Goal: Task Accomplishment & Management: Use online tool/utility

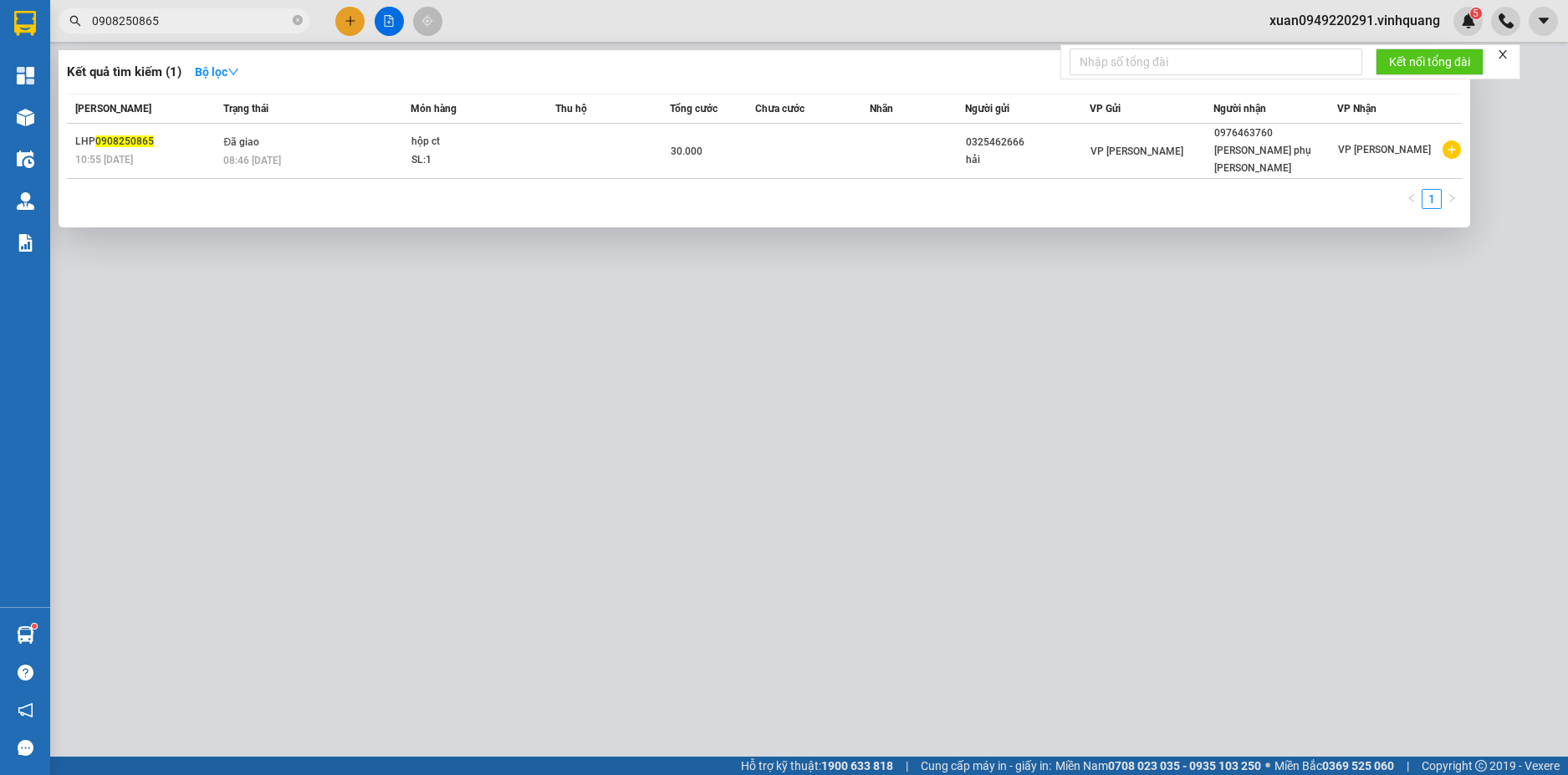
drag, startPoint x: 0, startPoint y: 0, endPoint x: 88, endPoint y: 30, distance: 93.0
click at [82, 31] on span "0908250865" at bounding box center [184, 21] width 251 height 25
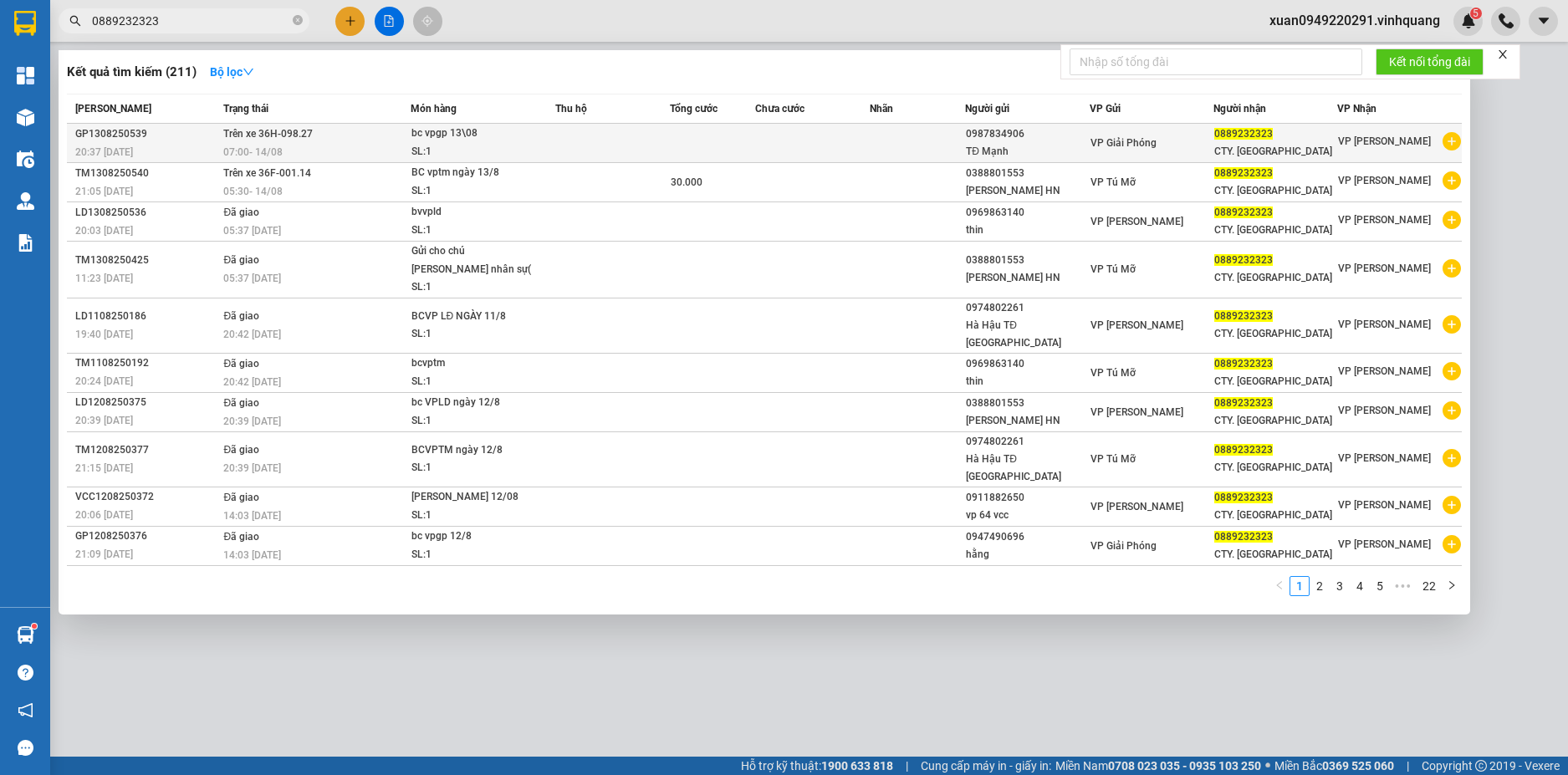
type input "0889232323"
click at [304, 144] on div "07:00 [DATE]" at bounding box center [316, 152] width 186 height 18
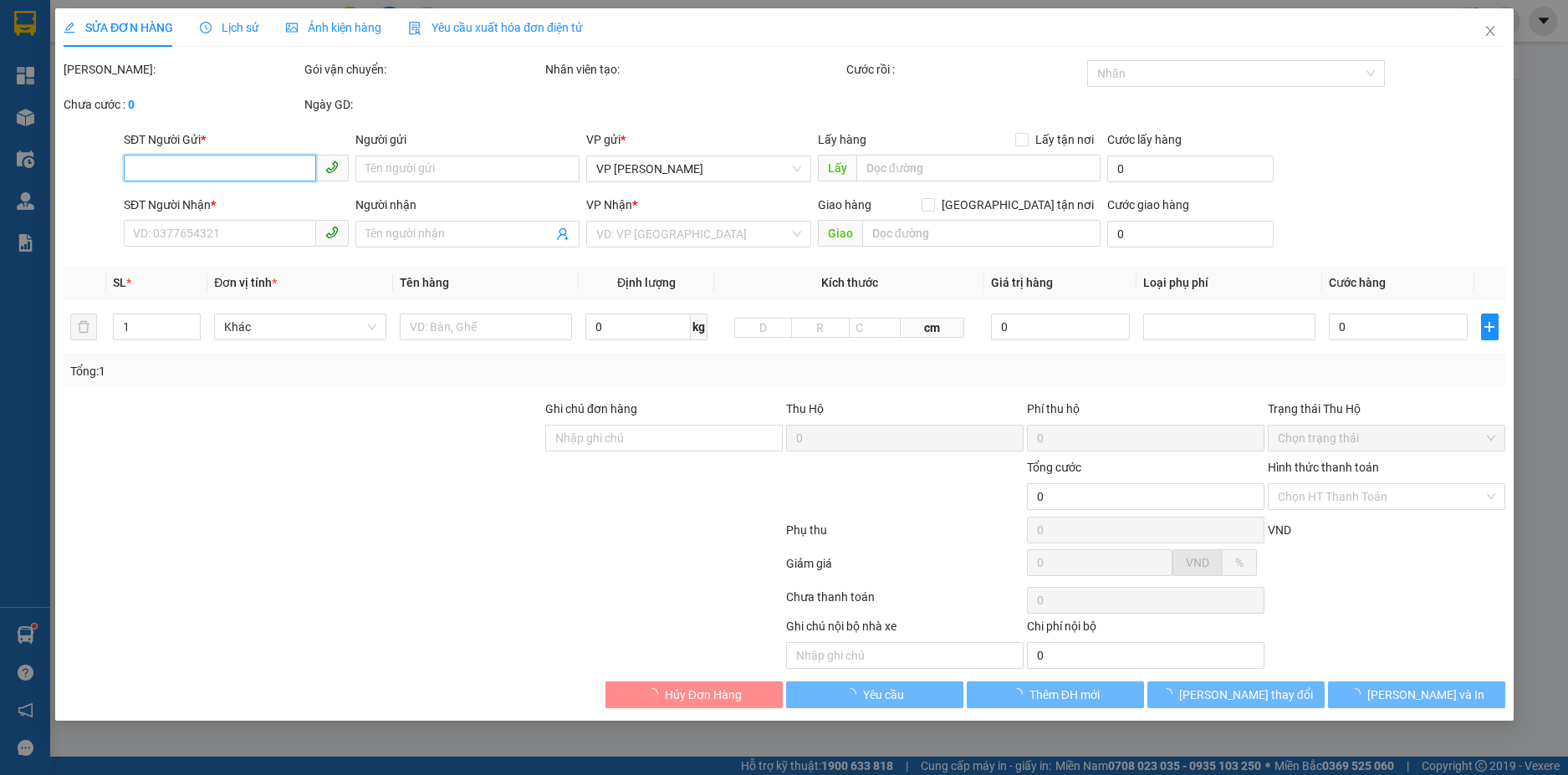
type input "0987834906"
type input "TĐ Mạnh"
type input "0889232323"
type input "CTY. [GEOGRAPHIC_DATA]"
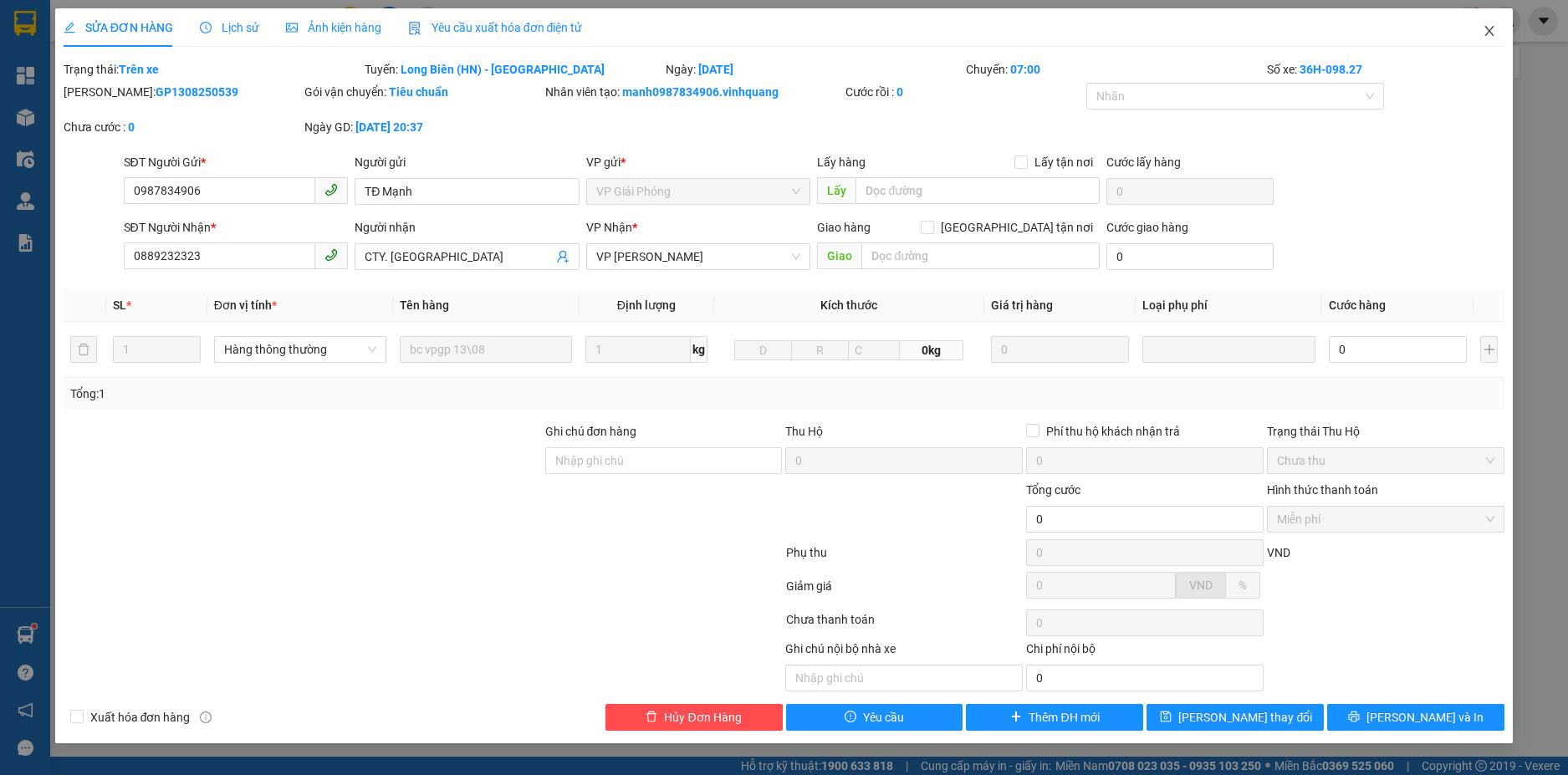
click at [1486, 31] on icon "close" at bounding box center [1489, 31] width 13 height 13
